Goal: Use online tool/utility: Utilize a website feature to perform a specific function

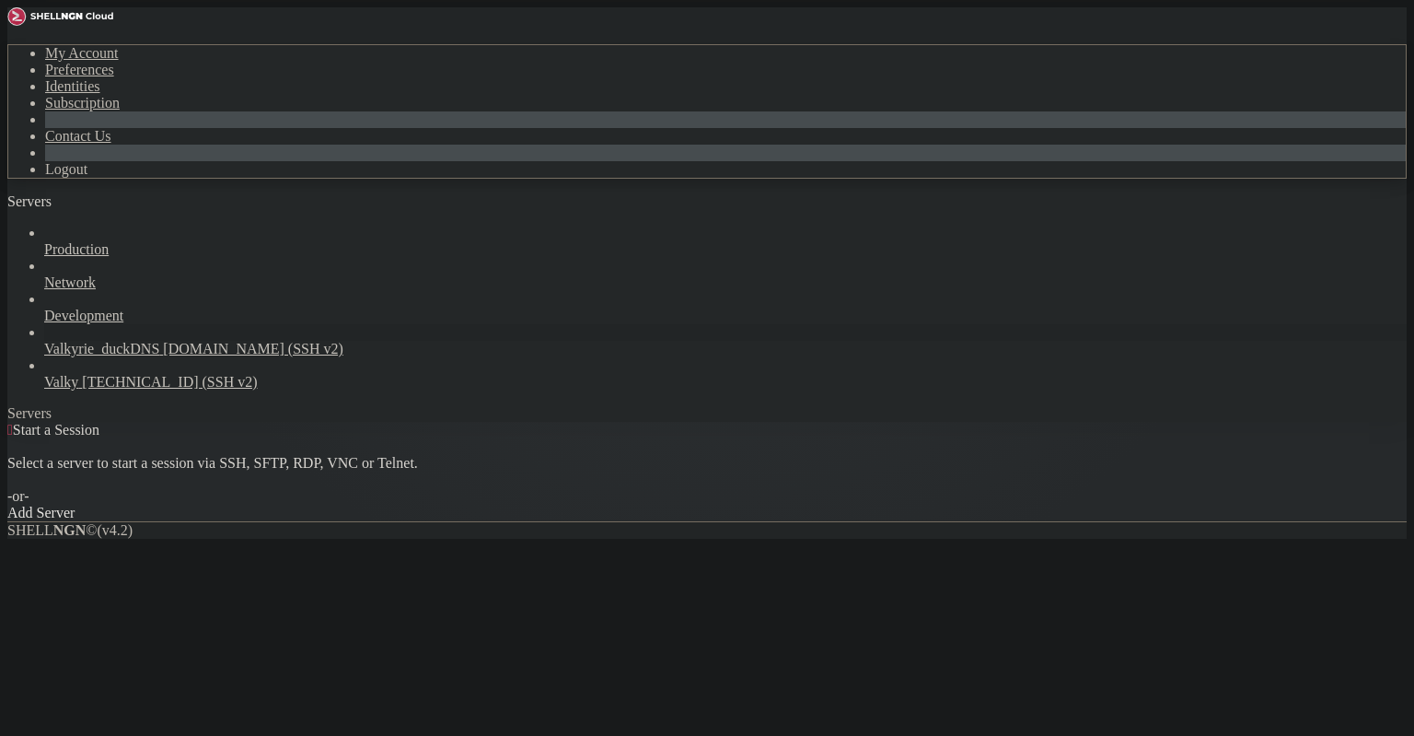
click at [153, 341] on span "Valkyrie_duckDNS" at bounding box center [101, 349] width 115 height 16
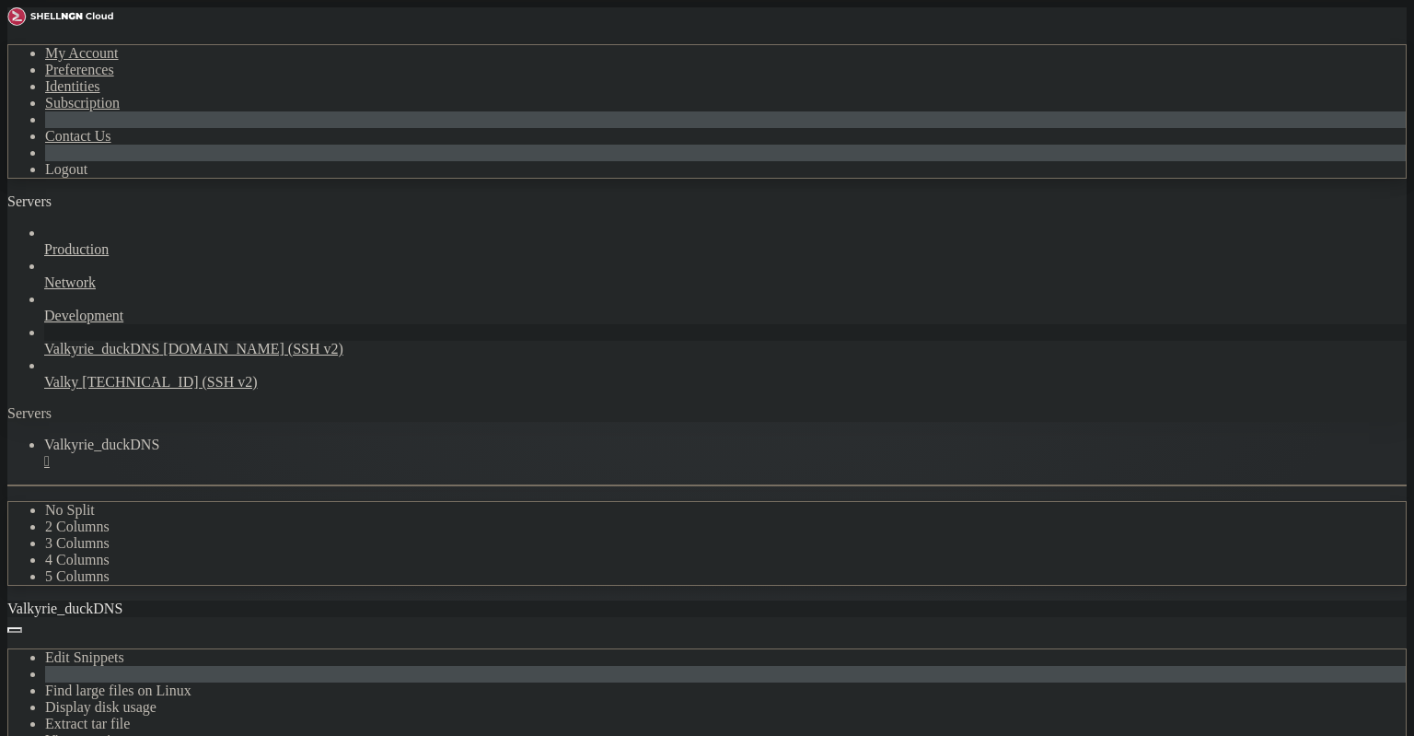
scroll to position [576, 0]
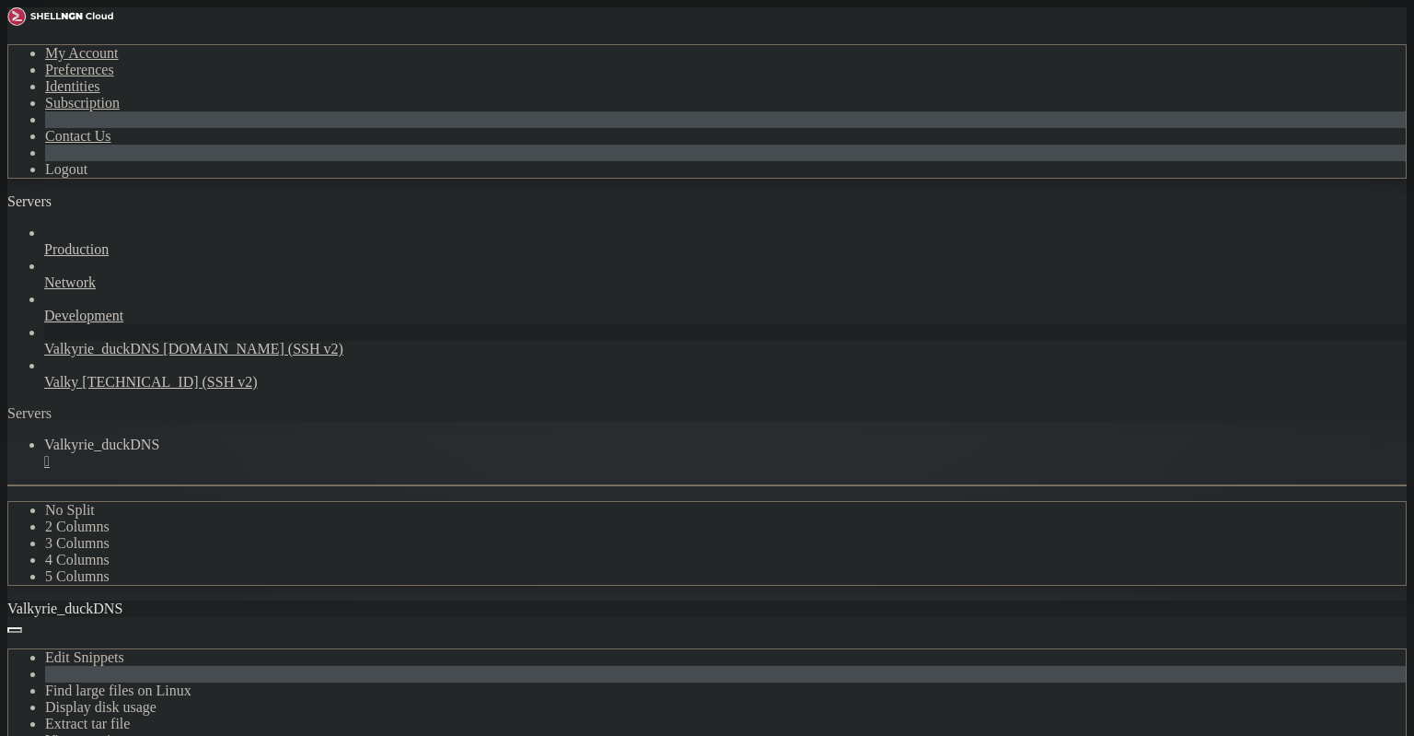
scroll to position [0, 0]
drag, startPoint x: 325, startPoint y: 1167, endPoint x: 327, endPoint y: 1154, distance: 13.9
drag, startPoint x: 418, startPoint y: 1260, endPoint x: 24, endPoint y: 830, distance: 583.2
drag, startPoint x: 12, startPoint y: 801, endPoint x: 18, endPoint y: 785, distance: 16.9
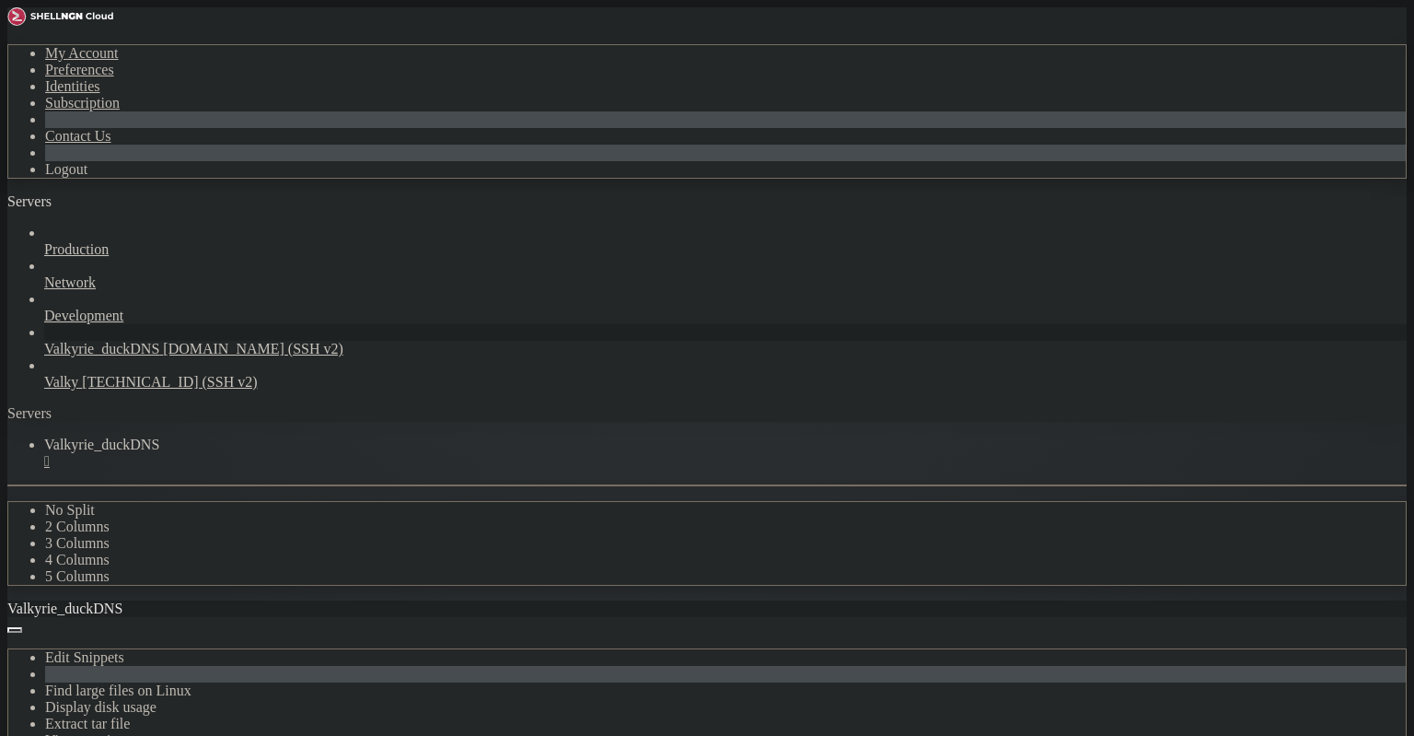
drag, startPoint x: 121, startPoint y: 943, endPoint x: 17, endPoint y: 793, distance: 182.6
drag, startPoint x: 175, startPoint y: 1178, endPoint x: 19, endPoint y: 797, distance: 410.9
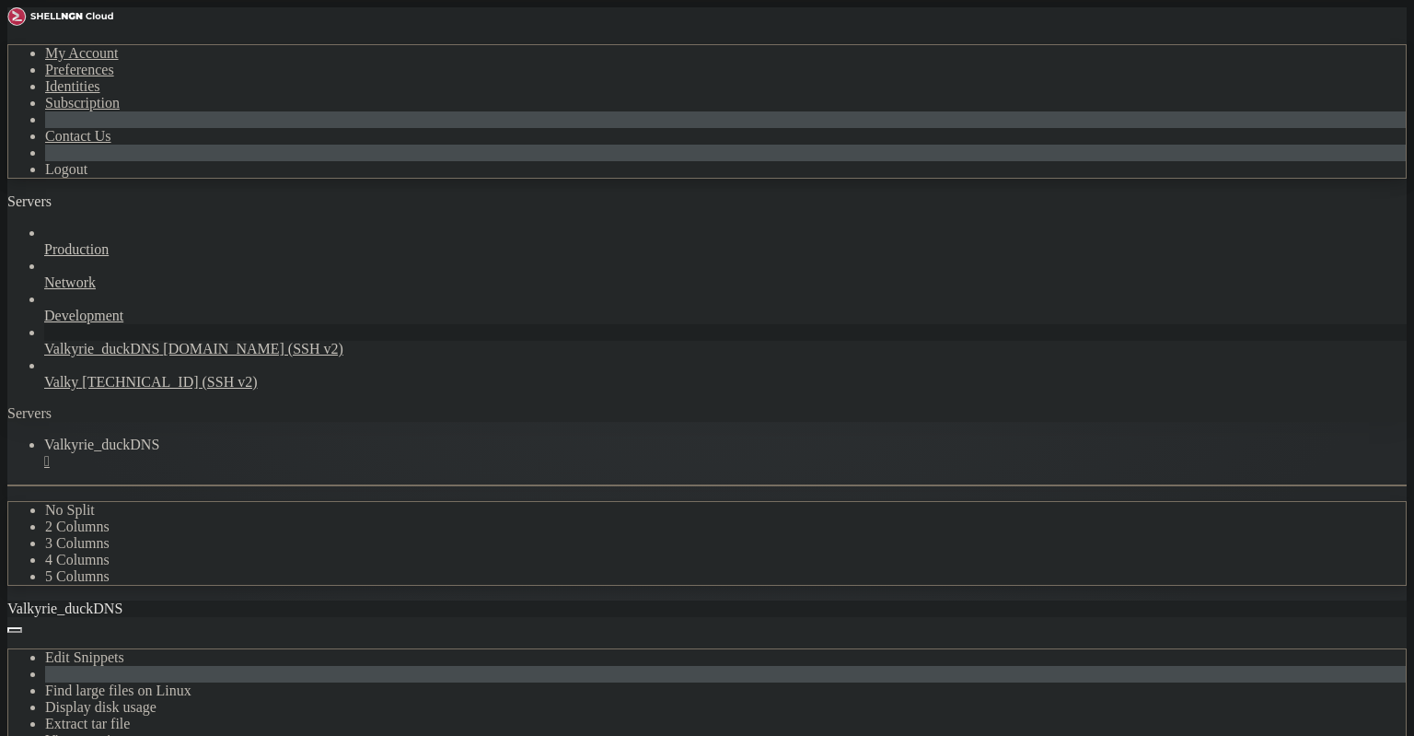
drag, startPoint x: 190, startPoint y: 1225, endPoint x: 17, endPoint y: 1159, distance: 184.2
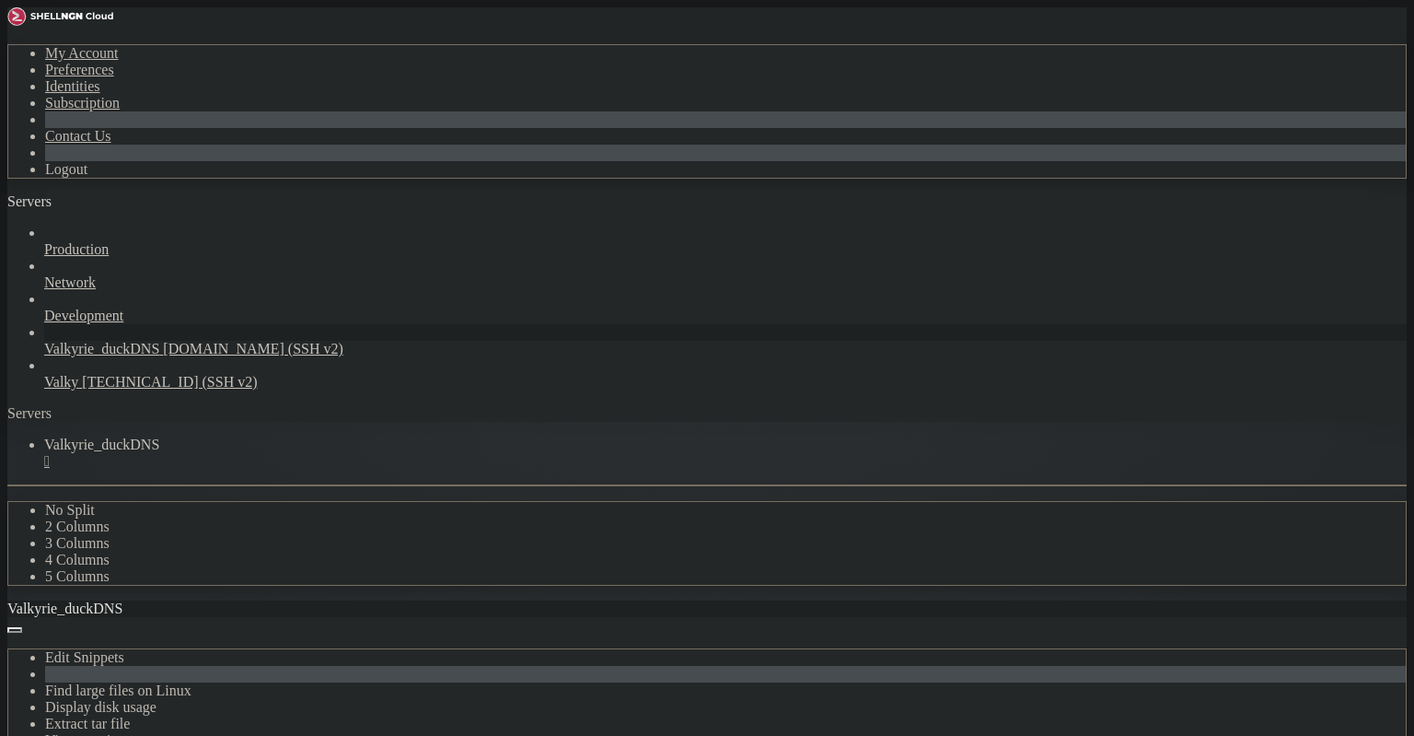
scroll to position [1414, 0]
copy div "lenneth@valkyrie : ~ $ lenneth@valkyrie : ~ $ lsblk -o NAME,SIZE,FSTYPE,MOUNTPO…"
drag, startPoint x: 400, startPoint y: 1096, endPoint x: 393, endPoint y: 1119, distance: 23.9
